Goal: Task Accomplishment & Management: Manage account settings

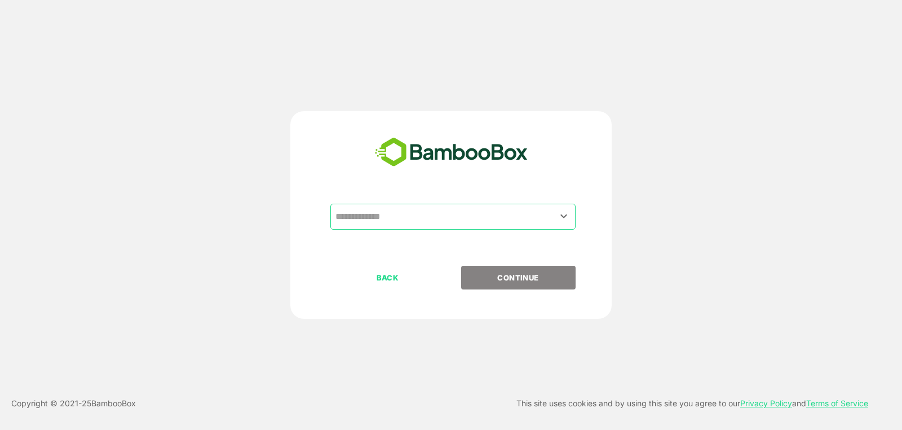
click at [414, 209] on input "text" at bounding box center [453, 216] width 241 height 21
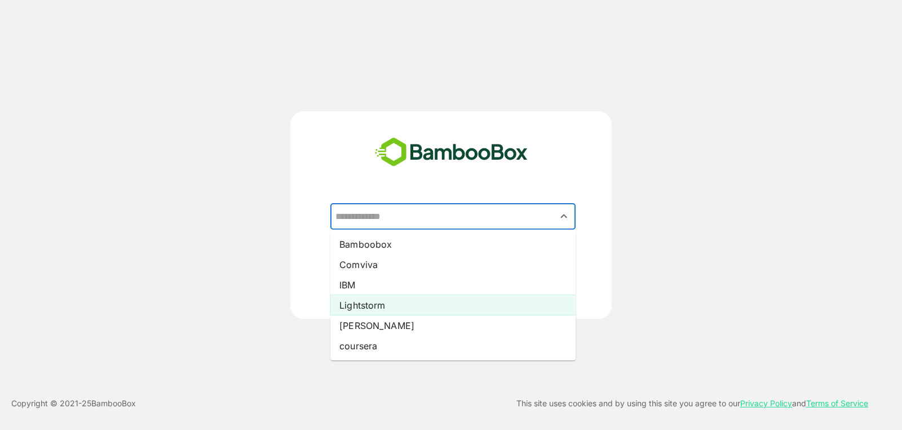
click at [402, 312] on li "Lightstorm" at bounding box center [452, 305] width 245 height 20
type input "**********"
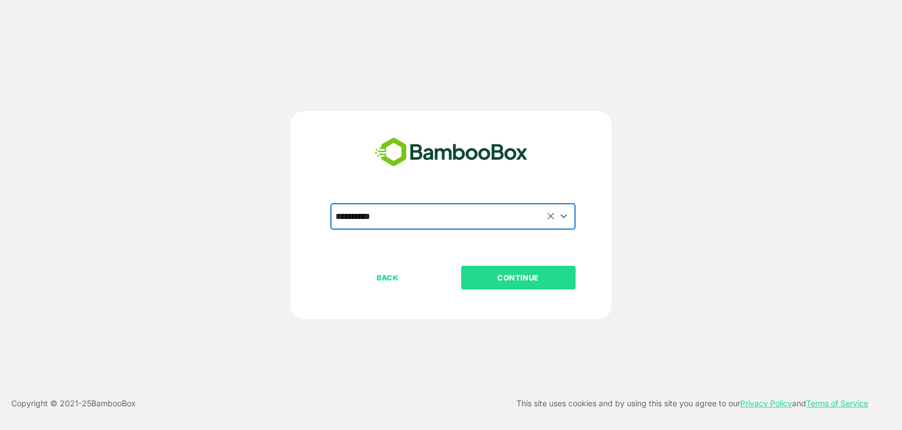
click at [508, 285] on button "CONTINUE" at bounding box center [518, 278] width 114 height 24
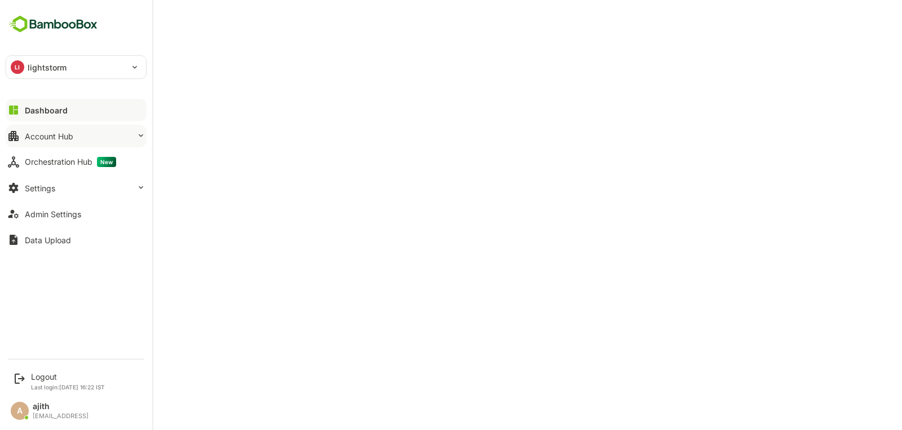
click at [107, 137] on button "Account Hub" at bounding box center [76, 136] width 141 height 23
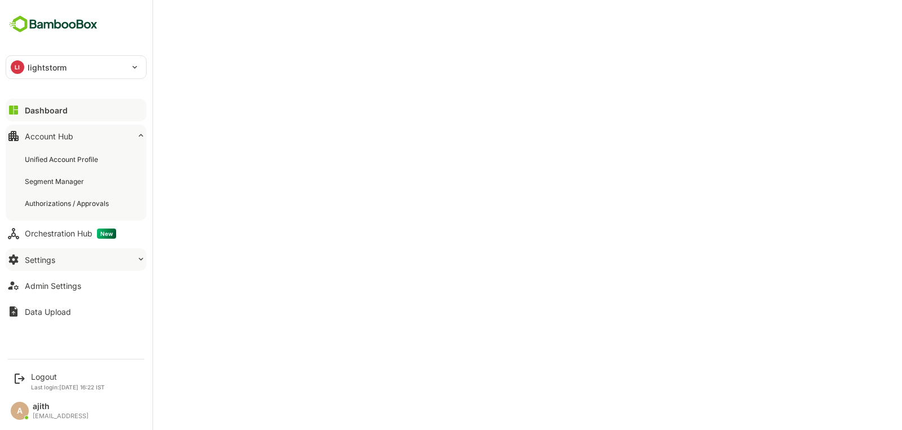
click at [87, 263] on button "Settings" at bounding box center [76, 259] width 141 height 23
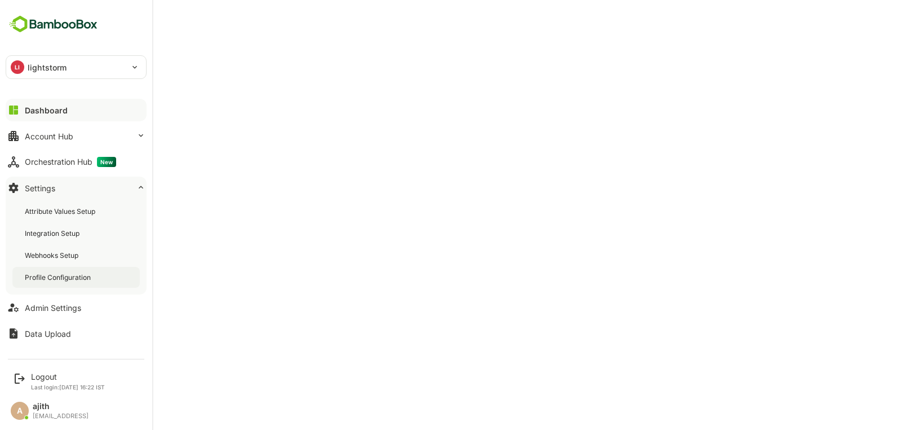
click at [86, 272] on div "Profile Configuration" at bounding box center [59, 277] width 68 height 10
click at [65, 139] on div "Account Hub" at bounding box center [49, 136] width 49 height 10
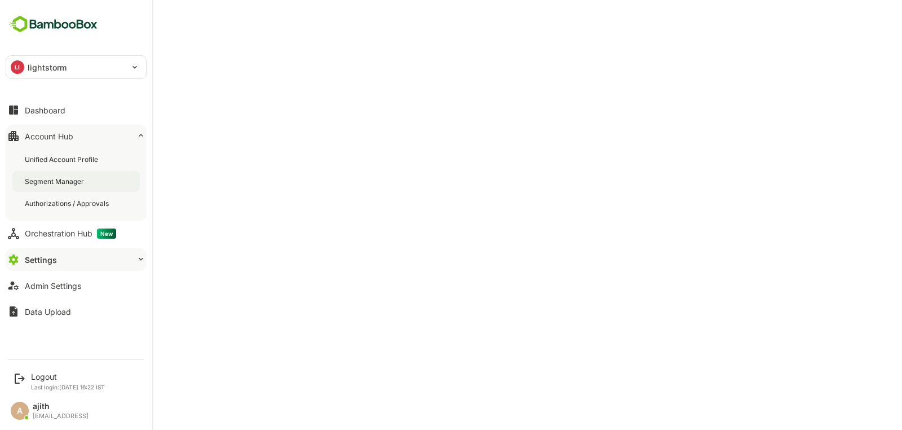
click at [65, 184] on div "Segment Manager" at bounding box center [55, 182] width 61 height 10
